Goal: Information Seeking & Learning: Check status

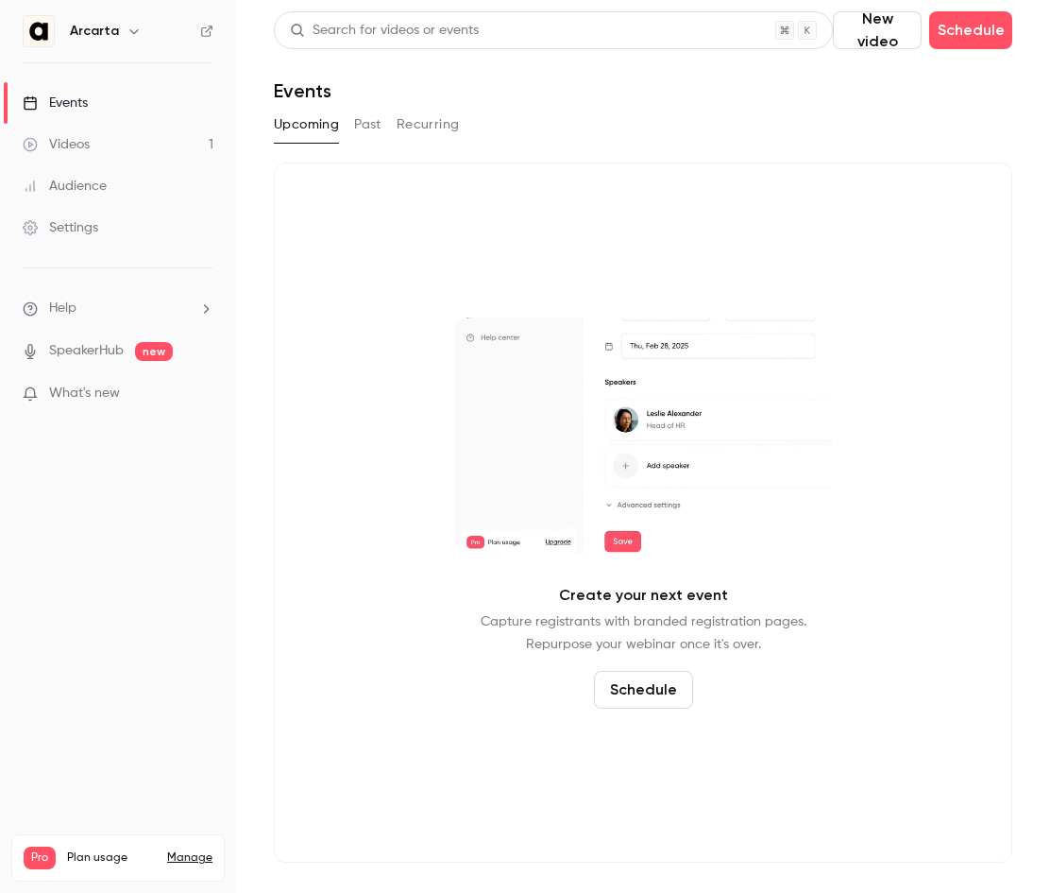
click at [77, 147] on div "Videos" at bounding box center [56, 144] width 67 height 19
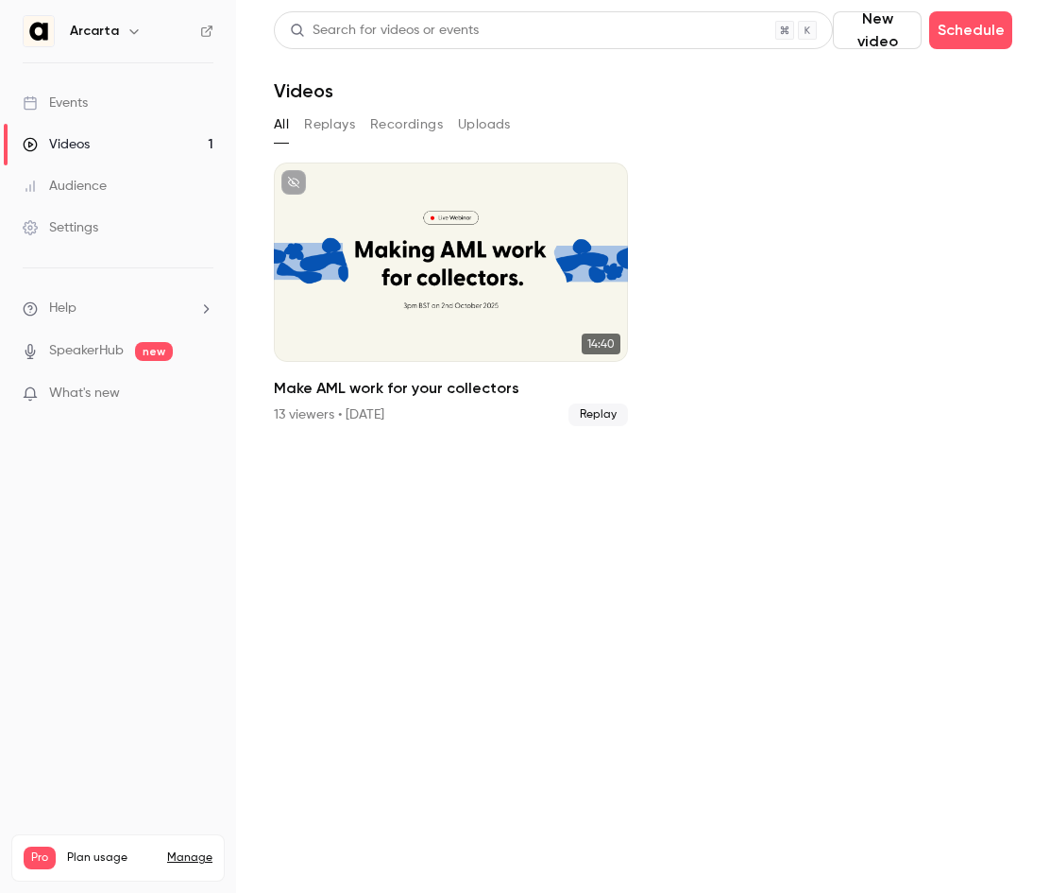
click at [77, 180] on div "Audience" at bounding box center [65, 186] width 84 height 19
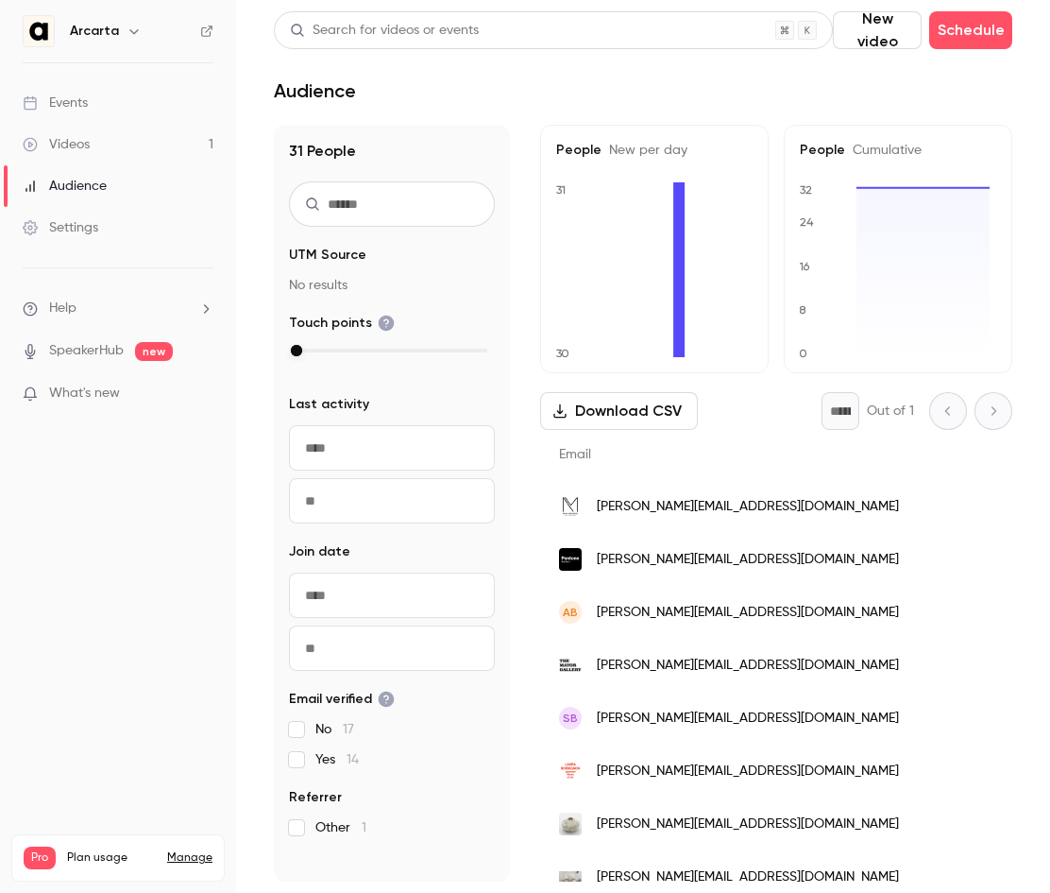
click at [685, 608] on span "[PERSON_NAME][EMAIL_ADDRESS][DOMAIN_NAME]" at bounding box center [748, 613] width 302 height 20
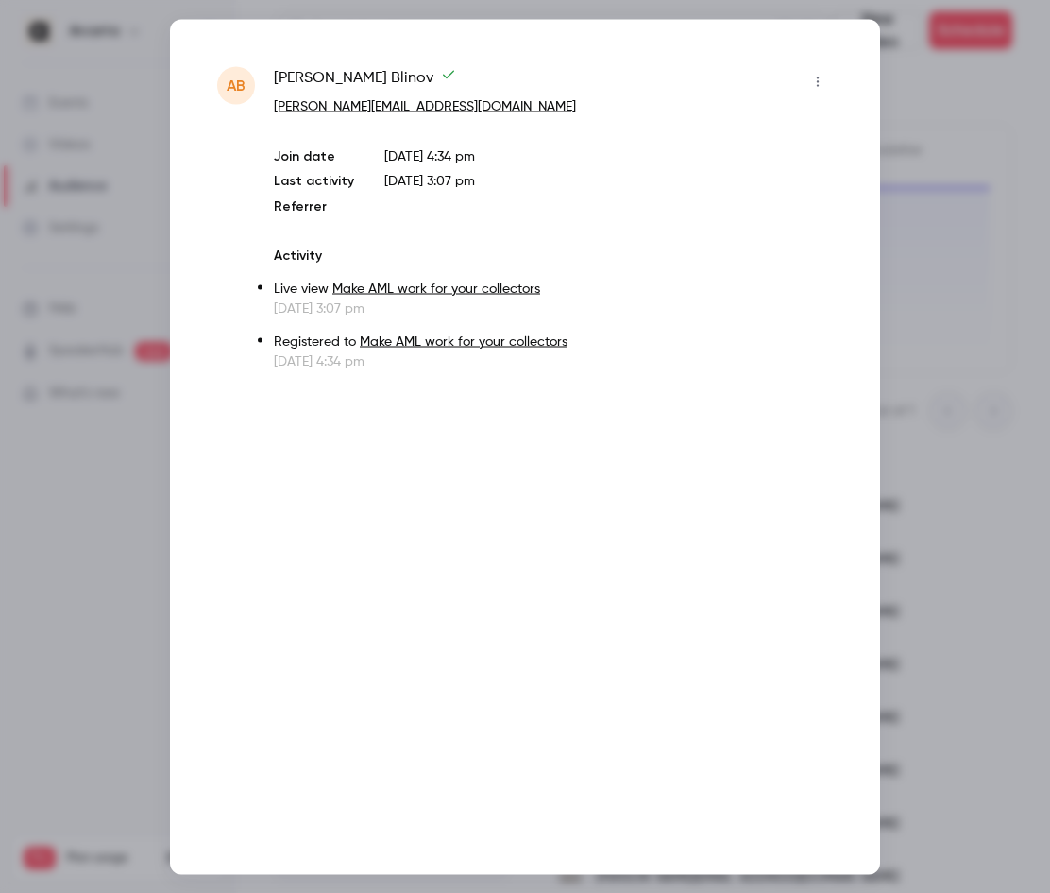
click at [953, 452] on div at bounding box center [525, 446] width 1050 height 893
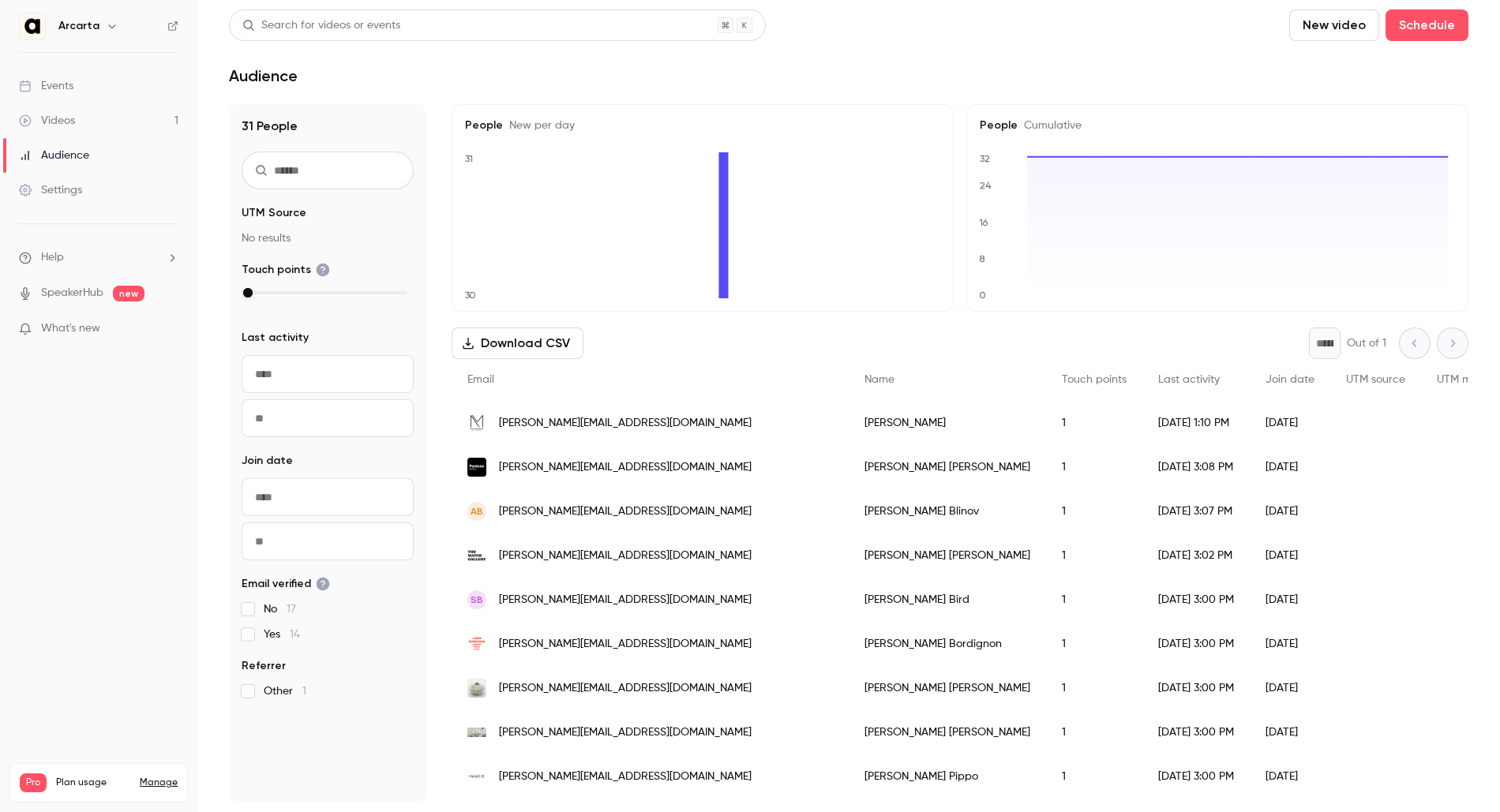
click at [99, 86] on link "Events" at bounding box center [99, 86] width 197 height 35
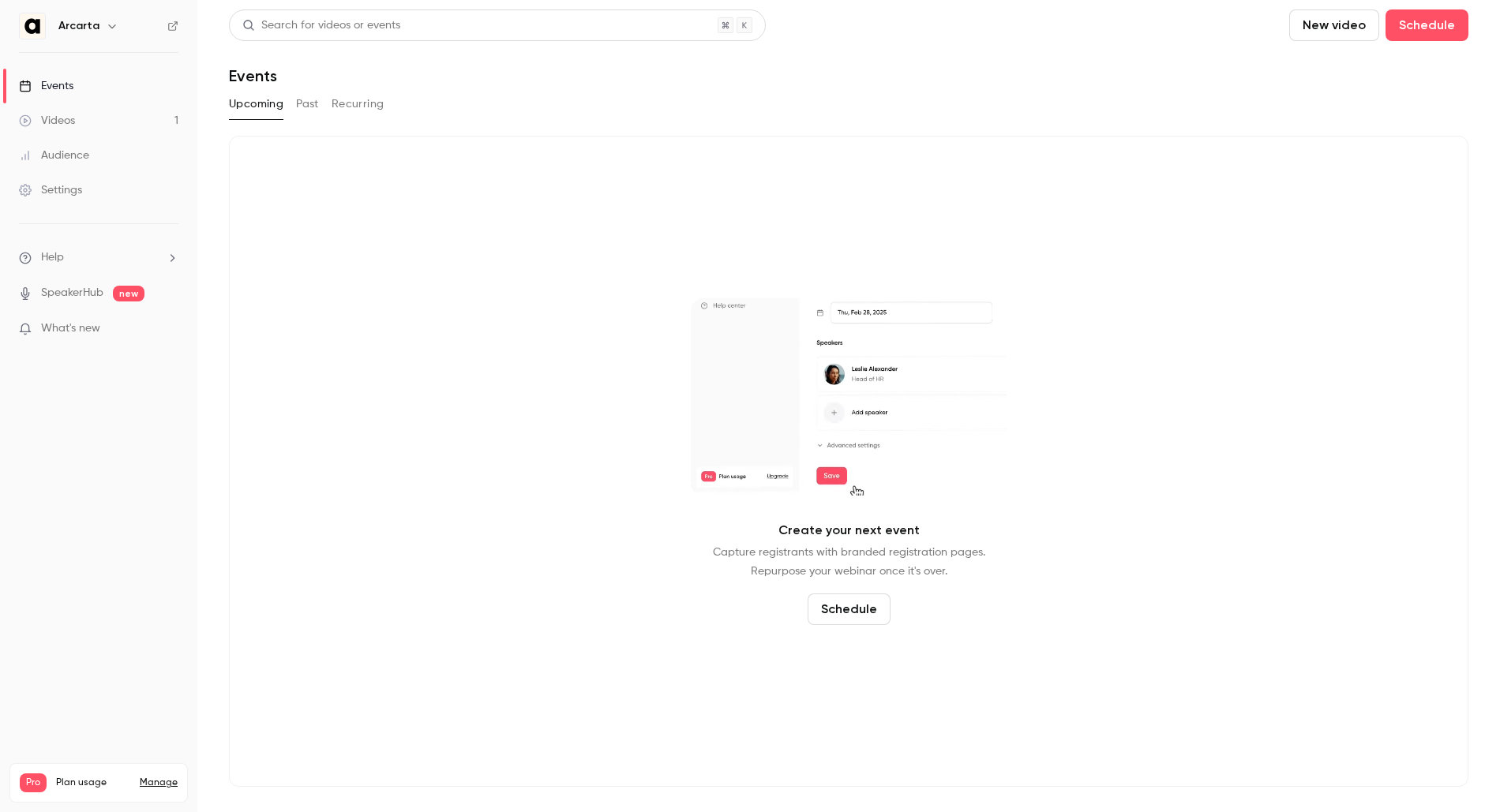
click at [299, 105] on button "Past" at bounding box center [307, 104] width 23 height 25
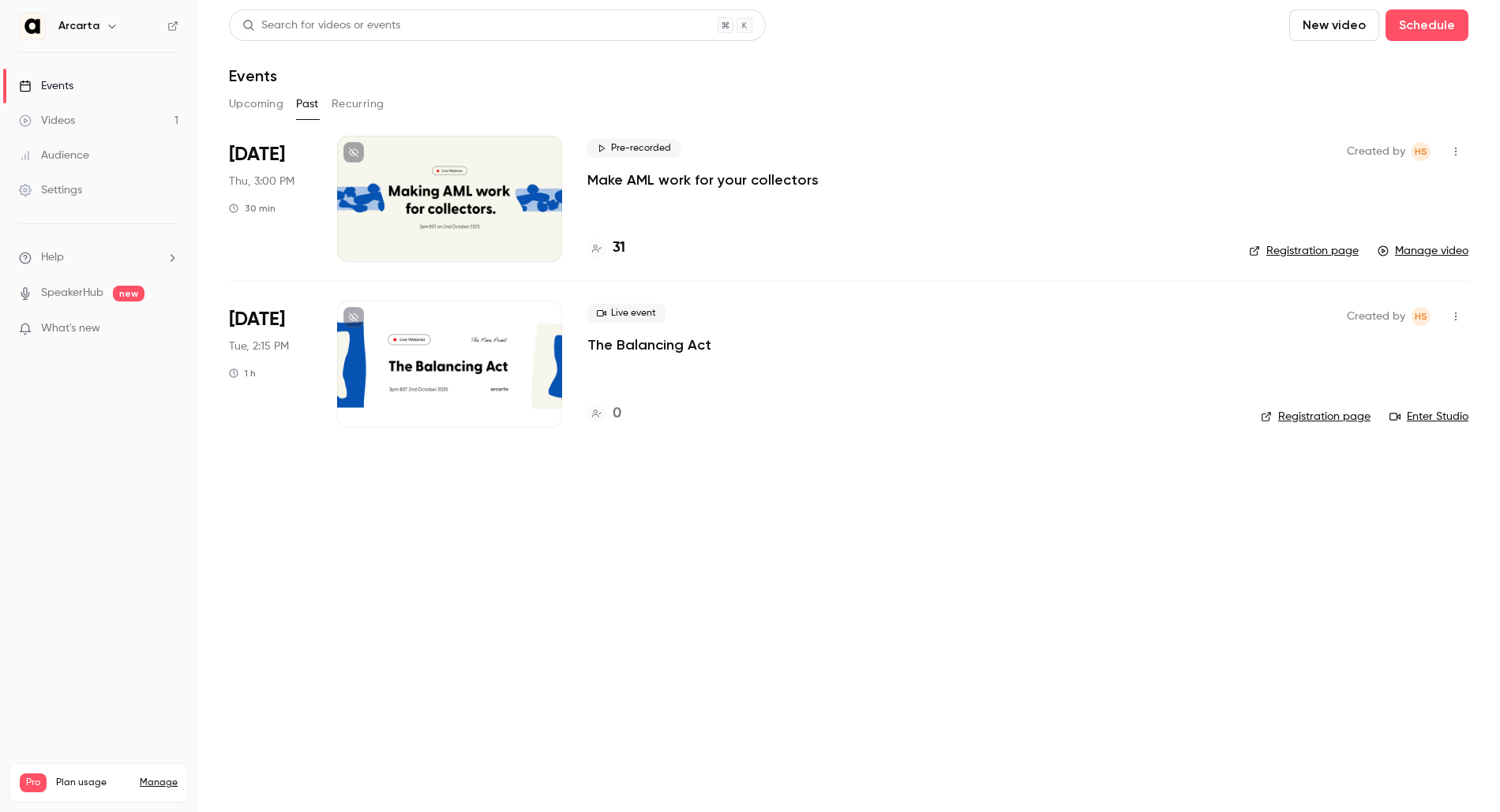
click at [682, 200] on div "Pre-recorded Make AML work for your collectors 31" at bounding box center [905, 198] width 636 height 126
click at [649, 177] on p "Make AML work for your collectors" at bounding box center [703, 180] width 231 height 19
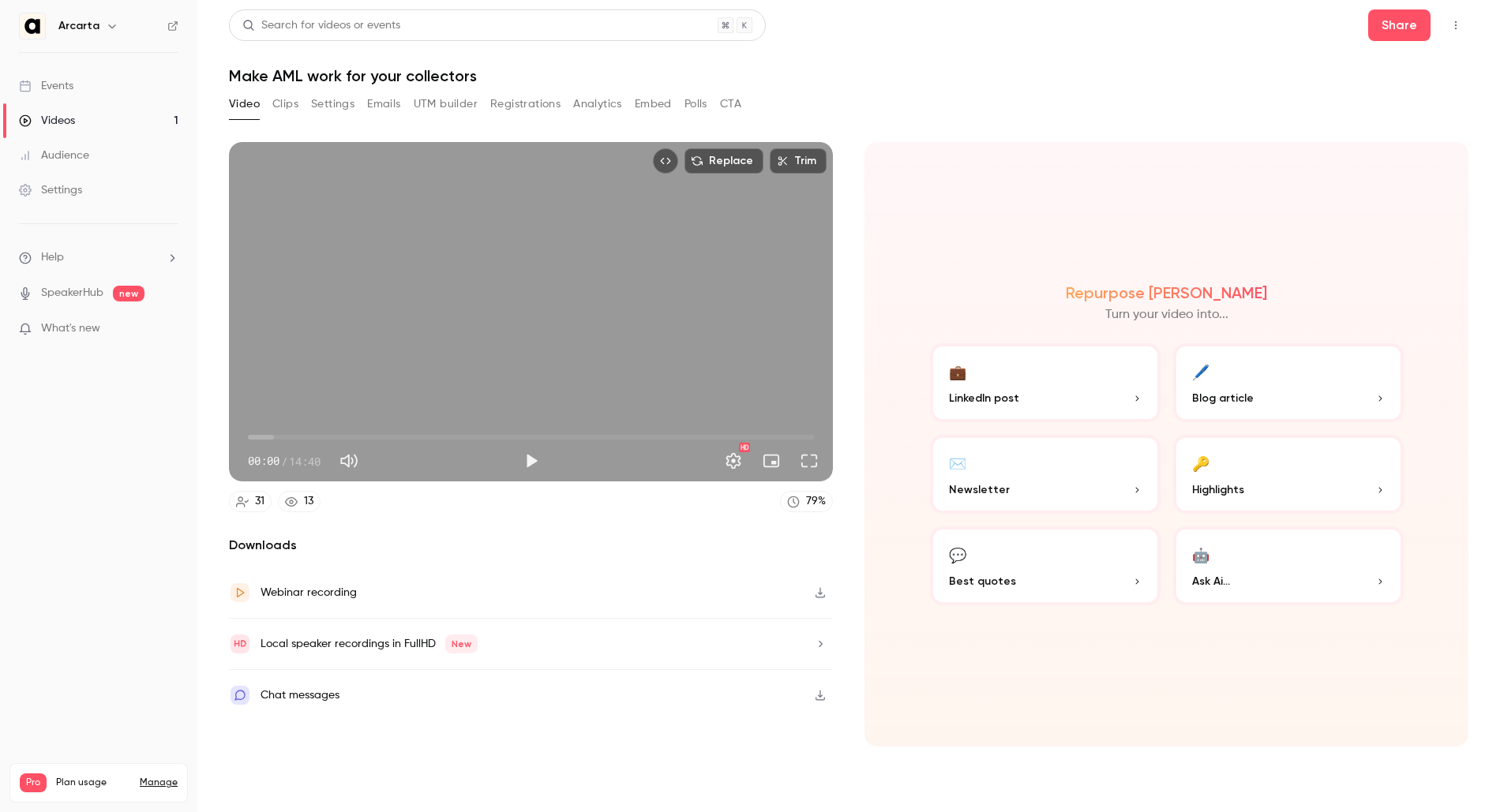
click at [589, 99] on button "Analytics" at bounding box center [597, 104] width 49 height 25
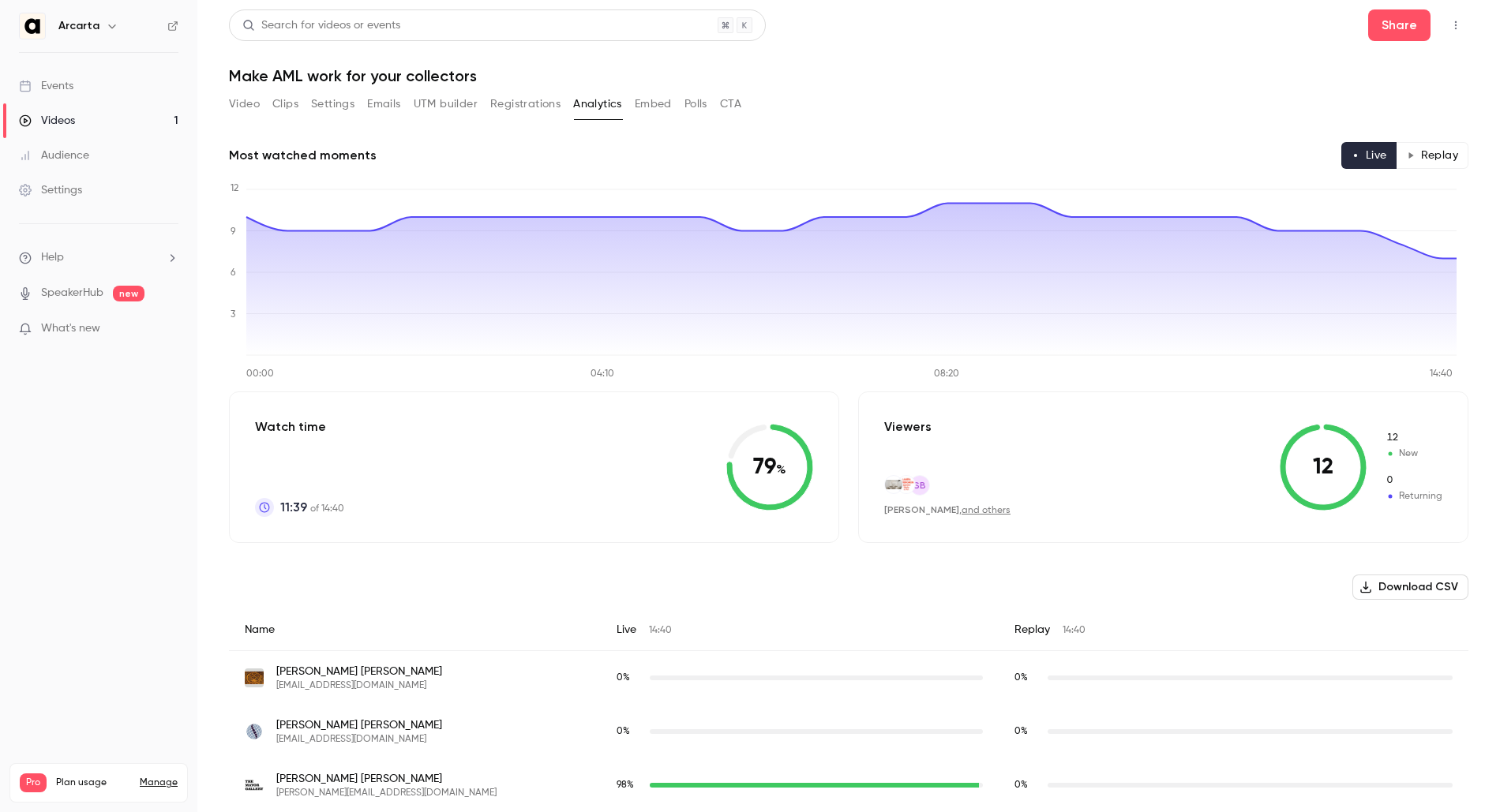
scroll to position [459, 0]
